Goal: Task Accomplishment & Management: Use online tool/utility

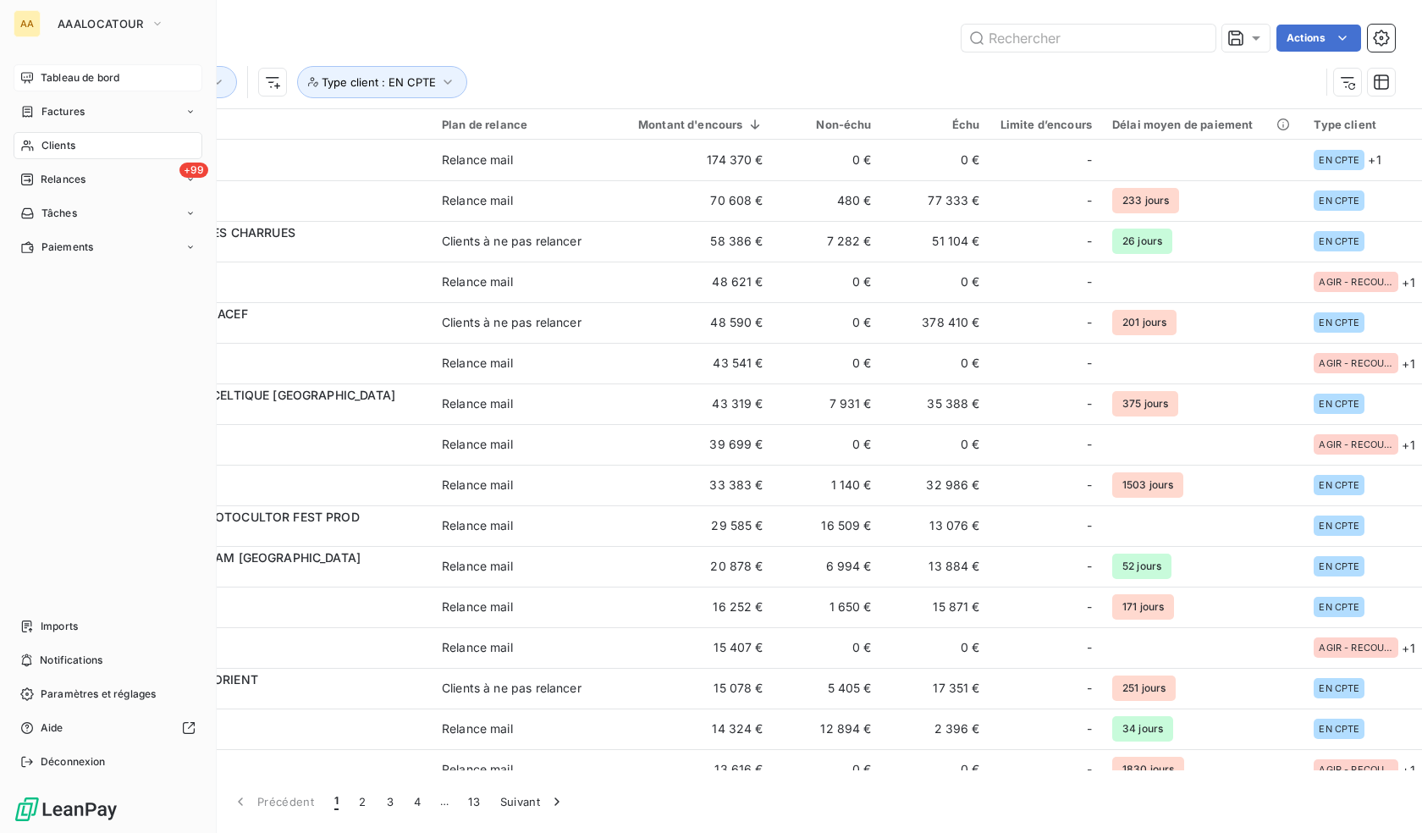
click at [58, 73] on span "Tableau de bord" at bounding box center [80, 77] width 79 height 15
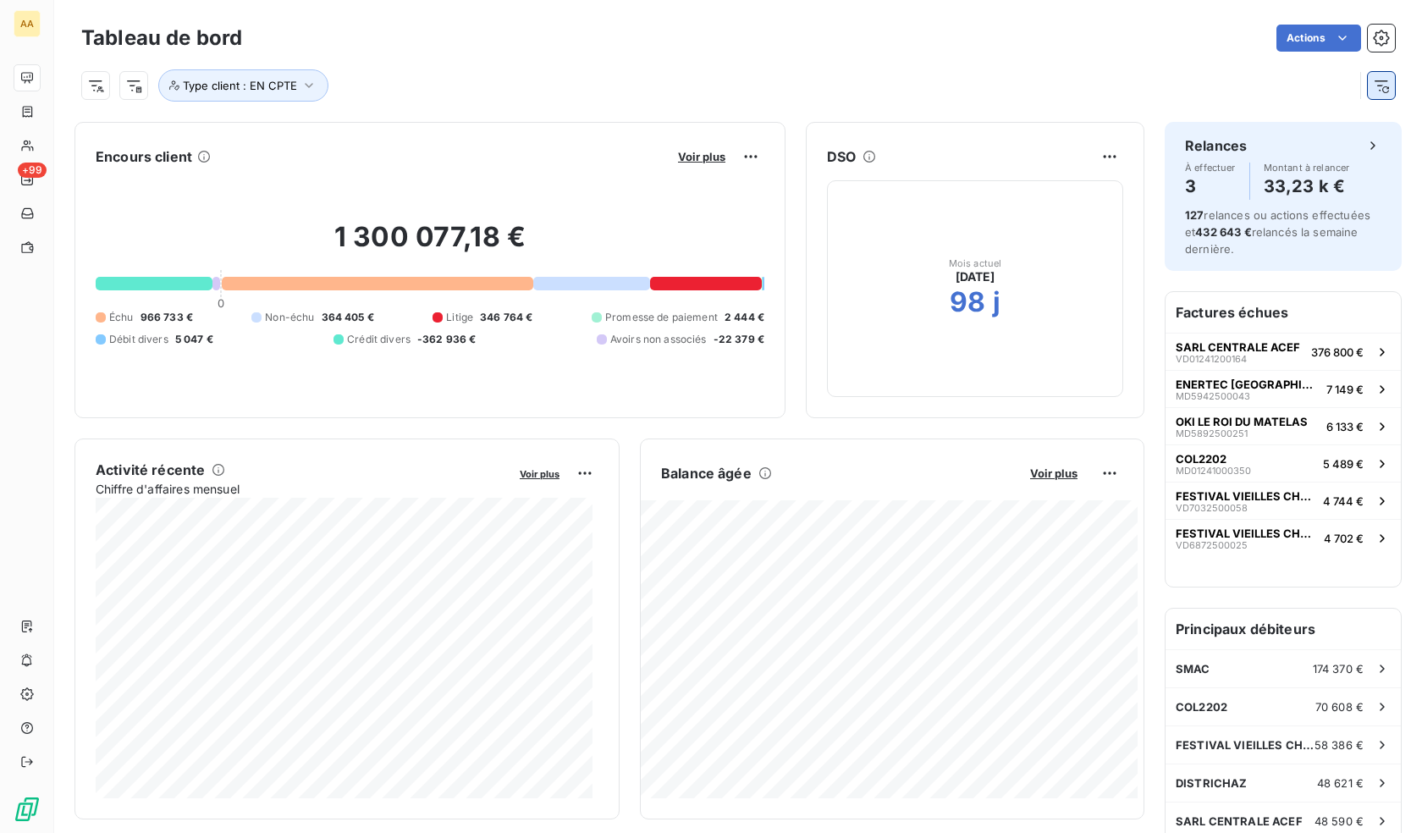
click at [1381, 95] on button "button" at bounding box center [1381, 85] width 27 height 27
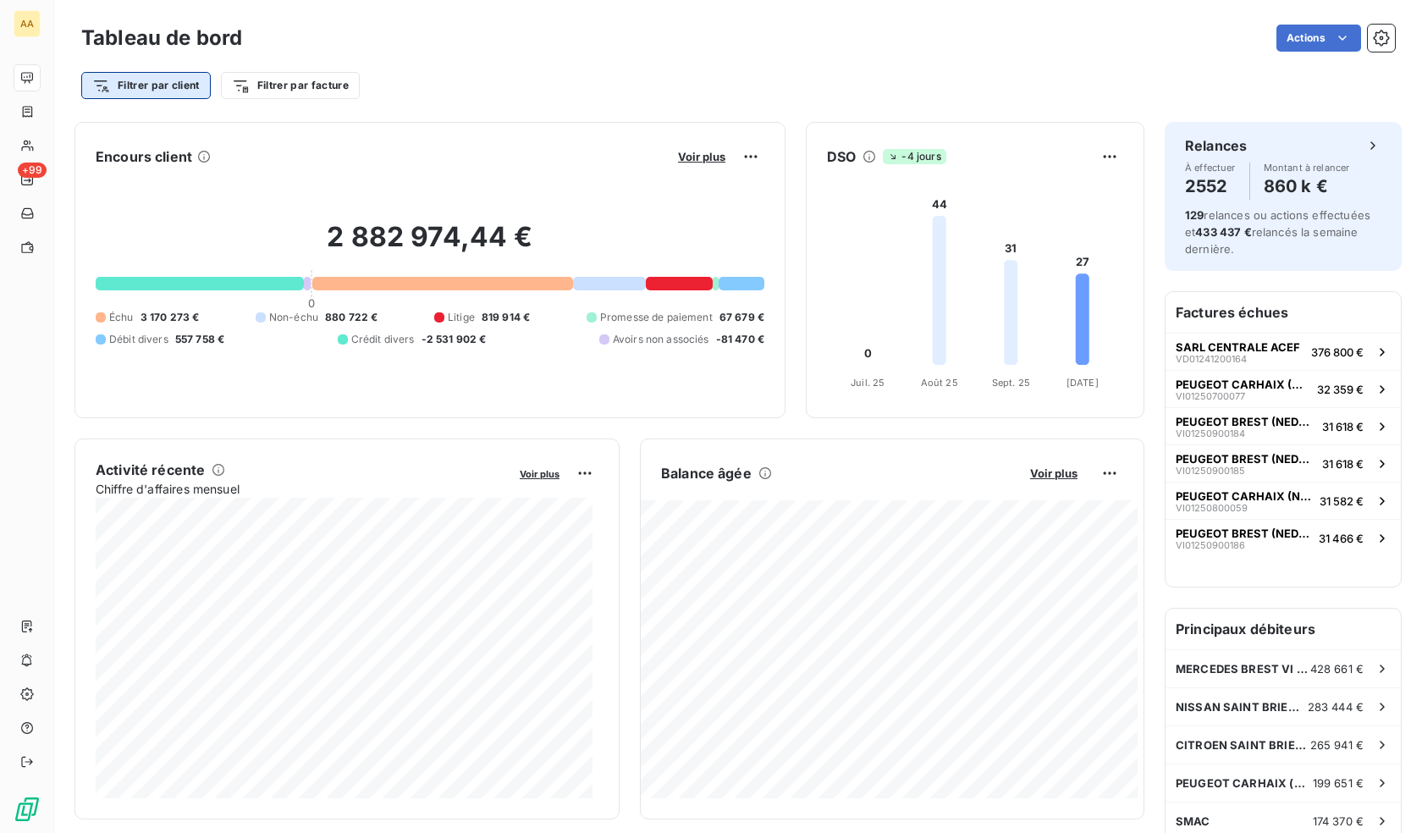
click at [179, 80] on html "AA +99 Tableau de bord Actions Filtrer par client Filtrer par facture Encours c…" at bounding box center [711, 416] width 1422 height 833
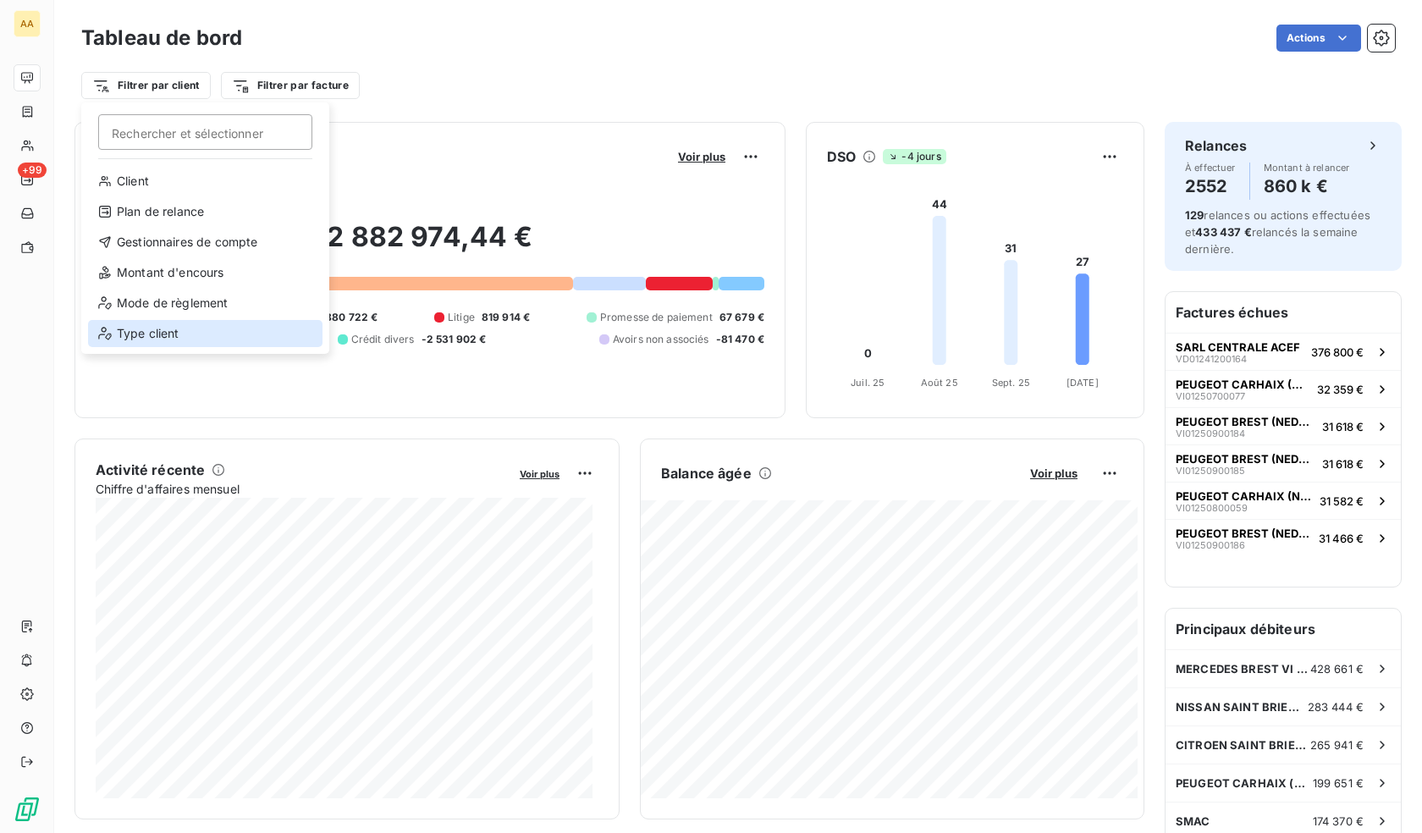
click at [184, 328] on div "Type client" at bounding box center [205, 333] width 234 height 27
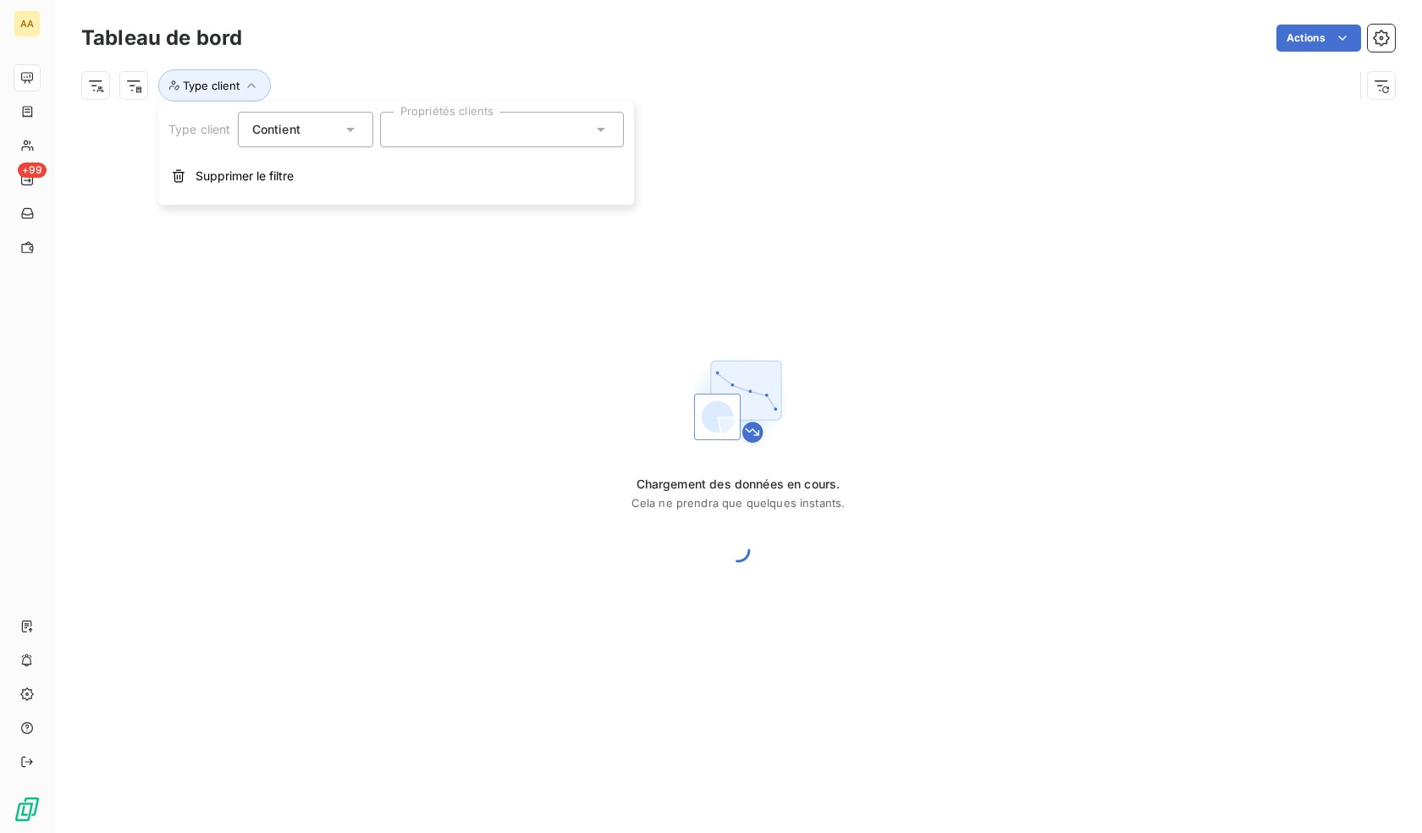
click at [467, 119] on div at bounding box center [502, 130] width 244 height 36
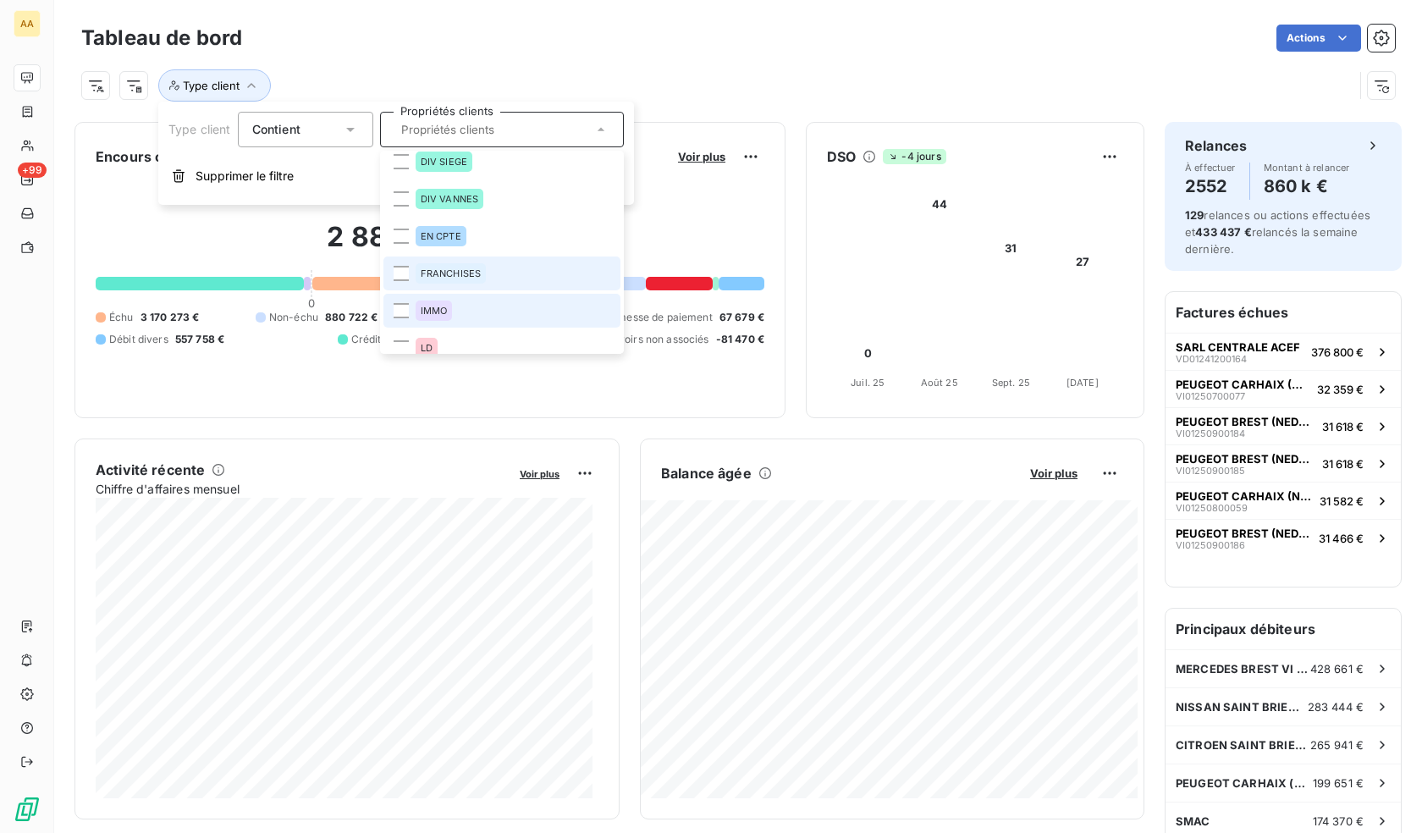
scroll to position [423, 0]
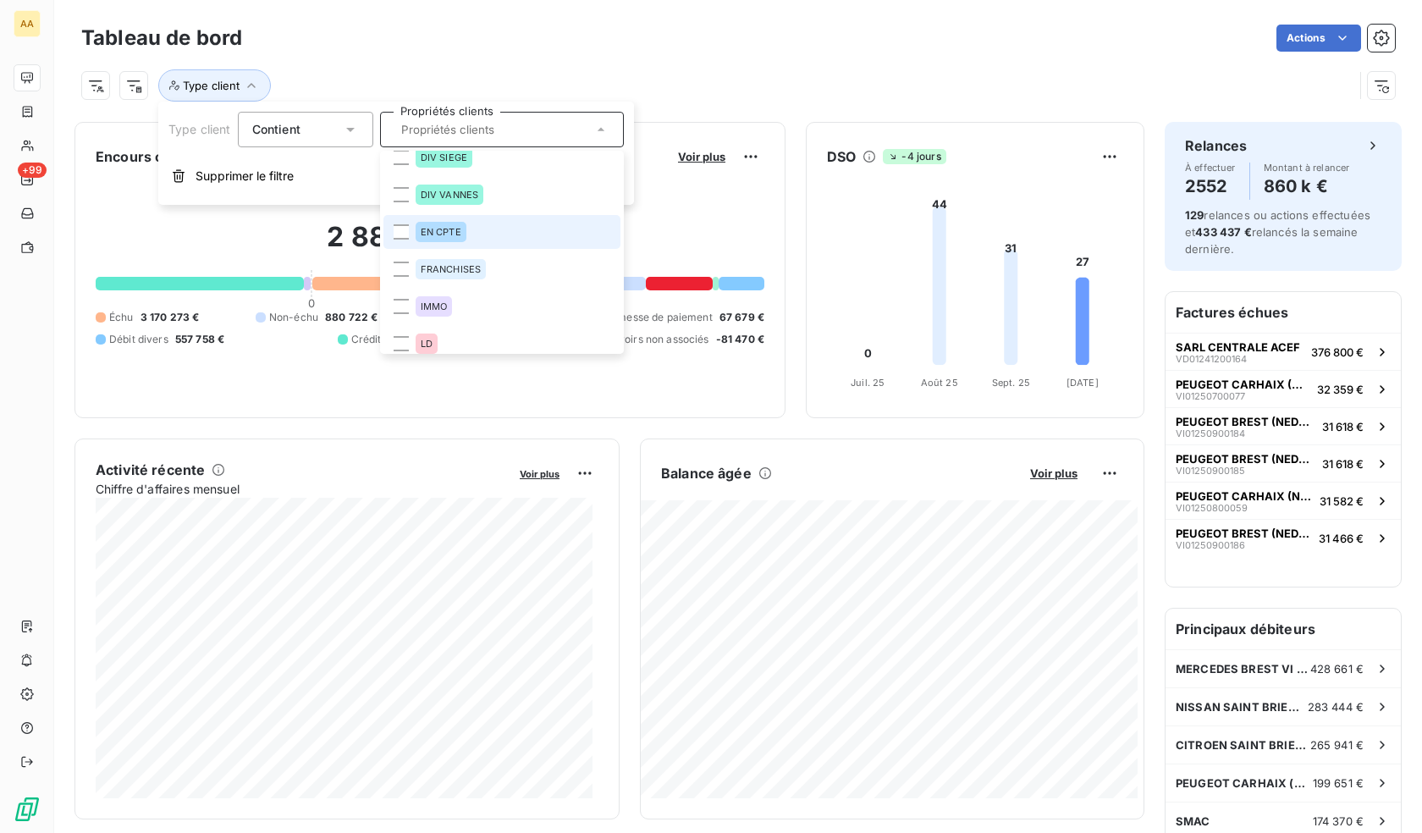
click at [459, 225] on div "EN CPTE" at bounding box center [441, 232] width 51 height 20
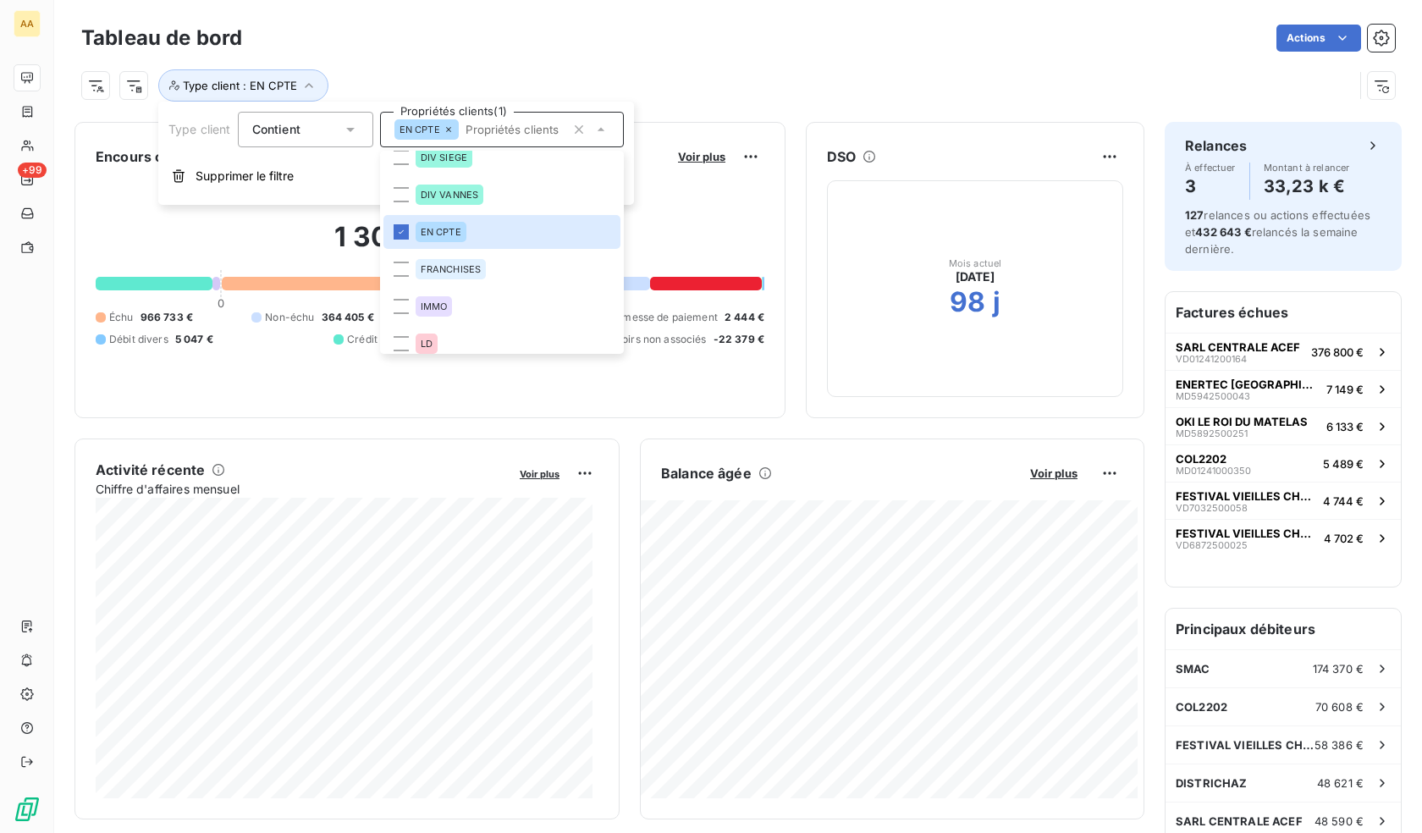
click at [964, 66] on div "Type client : EN CPTE" at bounding box center [738, 79] width 1314 height 46
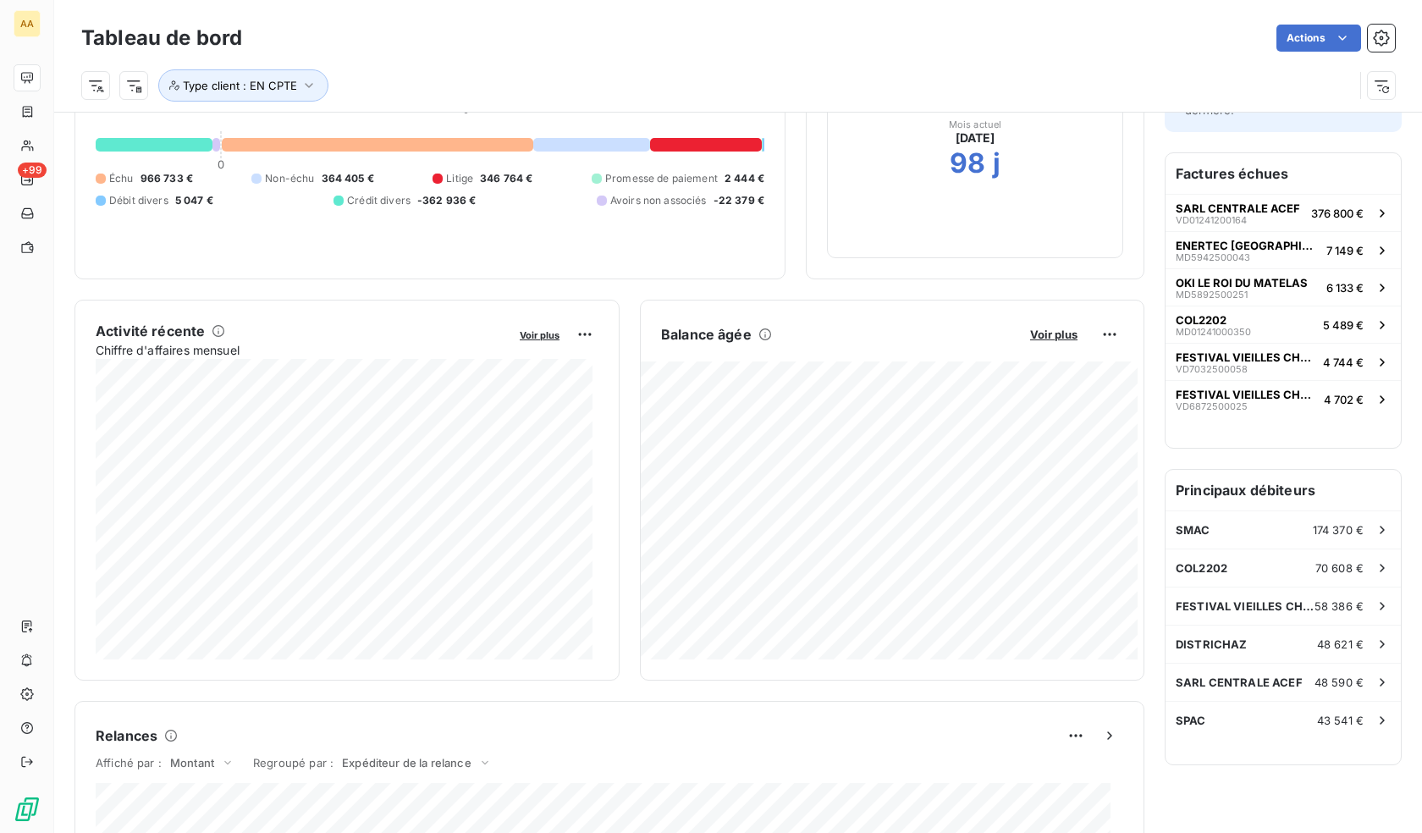
scroll to position [0, 0]
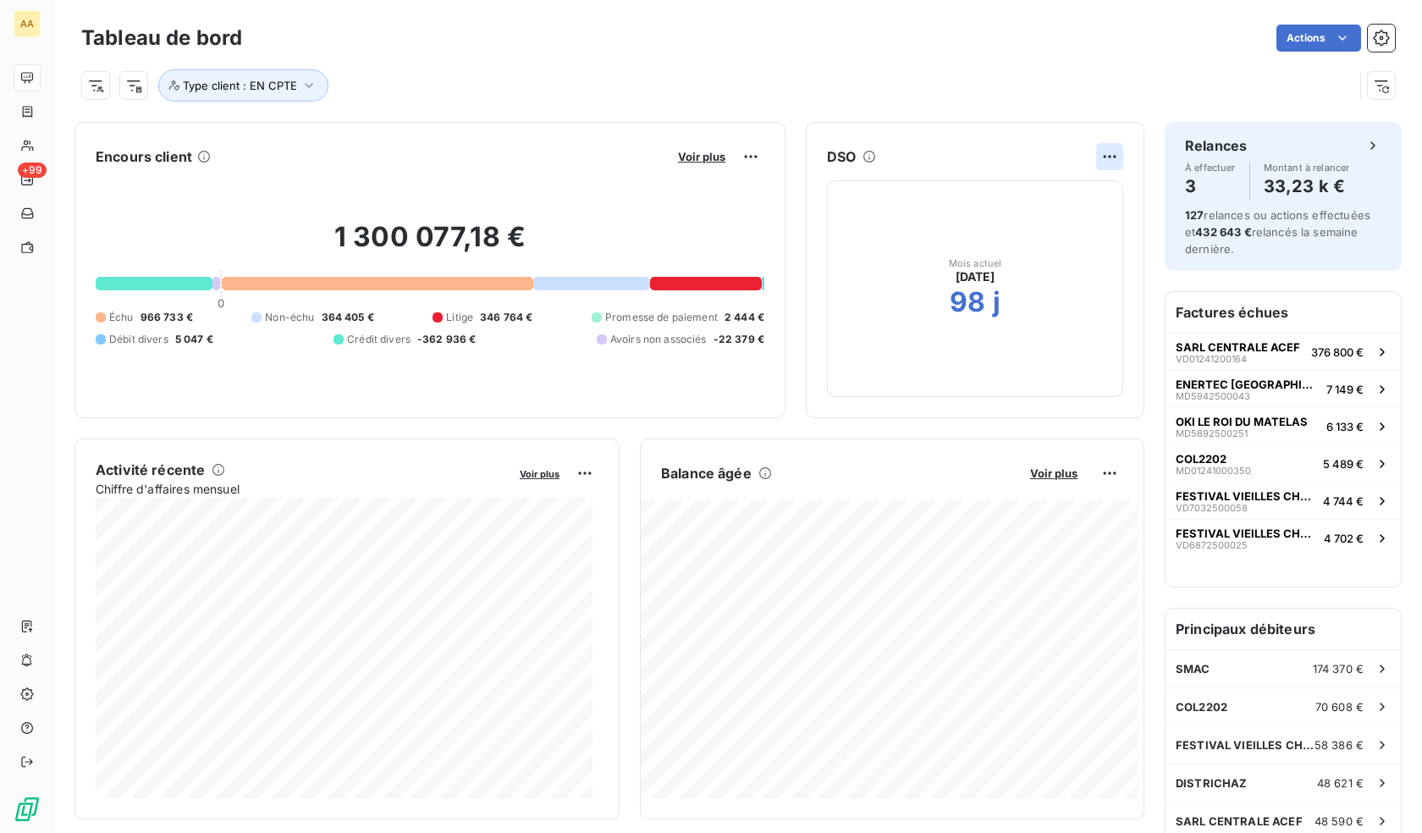
click at [1100, 154] on html "AA +99 Tableau de bord Actions Type client : EN CPTE Encours client Voir plus 1…" at bounding box center [711, 416] width 1422 height 833
click at [1060, 192] on div "Exporter" at bounding box center [1056, 193] width 95 height 27
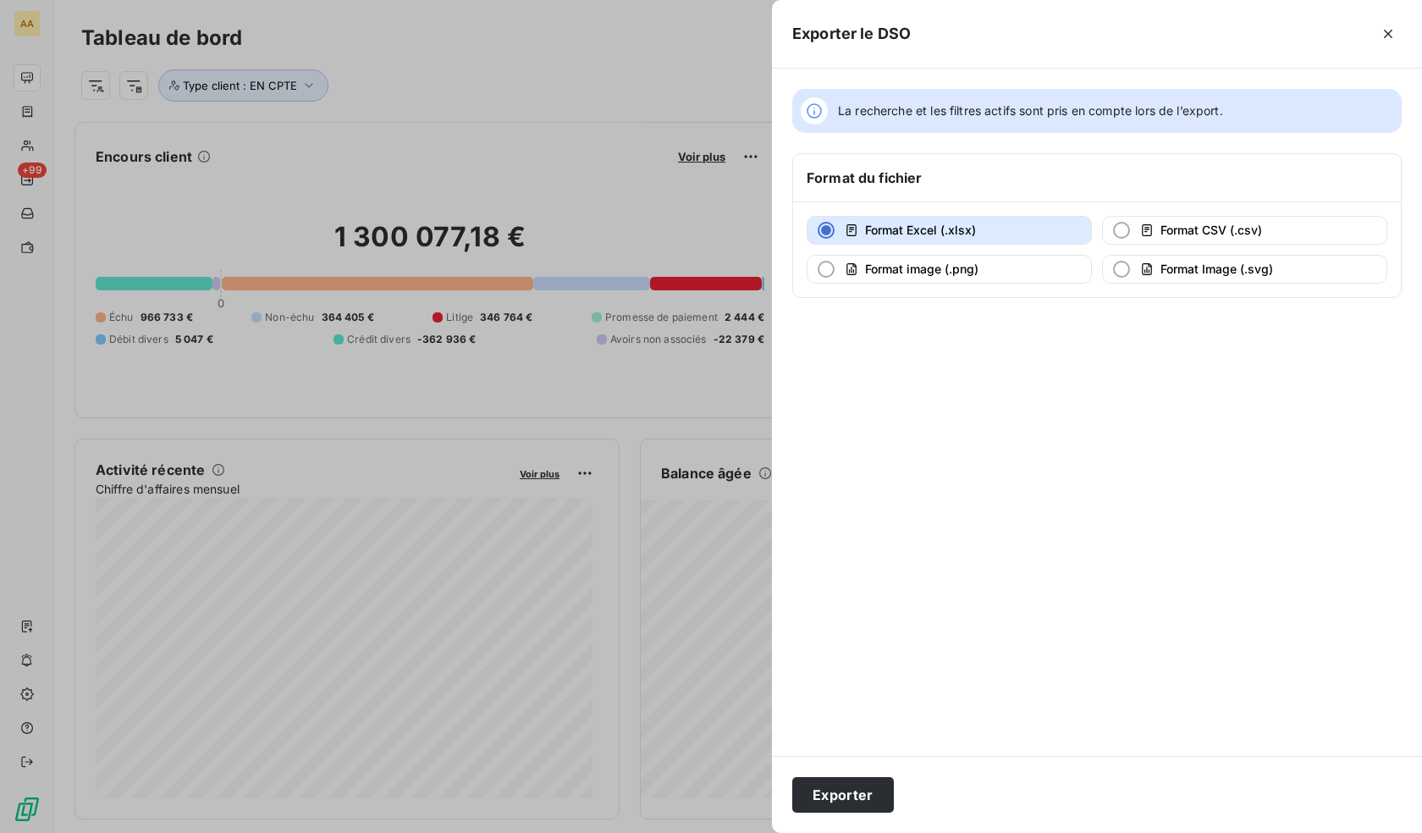
click at [634, 146] on div at bounding box center [711, 416] width 1422 height 833
